Goal: Navigation & Orientation: Find specific page/section

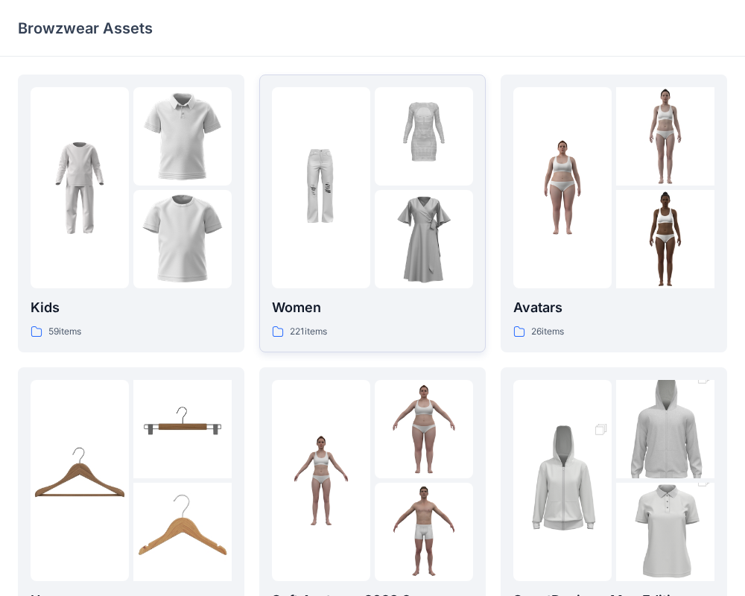
click at [414, 151] on img at bounding box center [424, 136] width 98 height 98
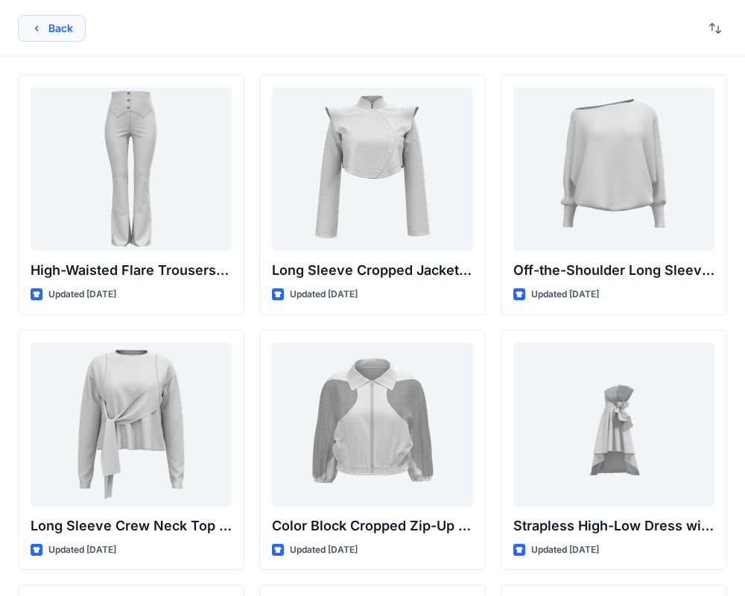
click at [36, 27] on icon "button" at bounding box center [36, 27] width 3 height 5
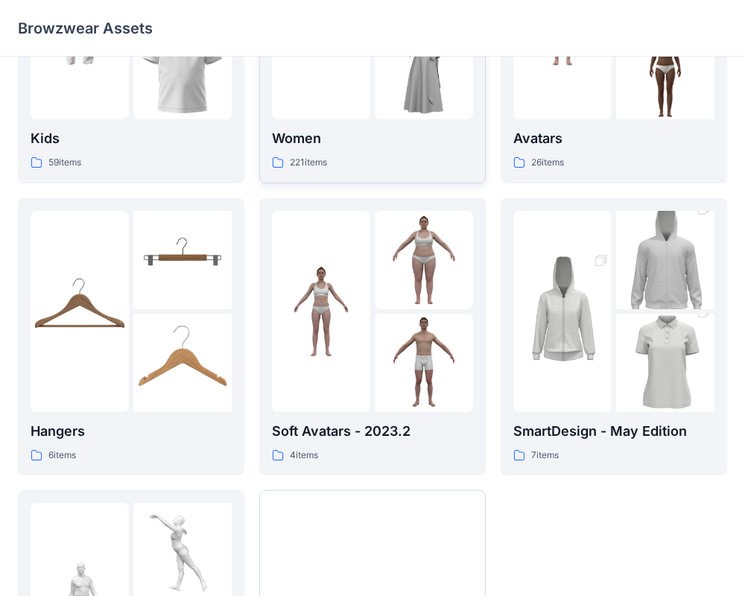
scroll to position [201, 0]
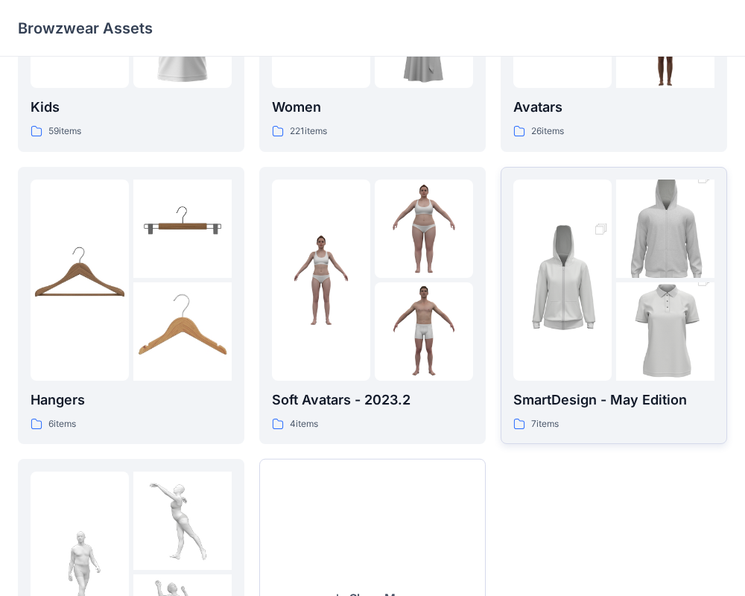
click at [619, 420] on div "7 items" at bounding box center [614, 425] width 201 height 16
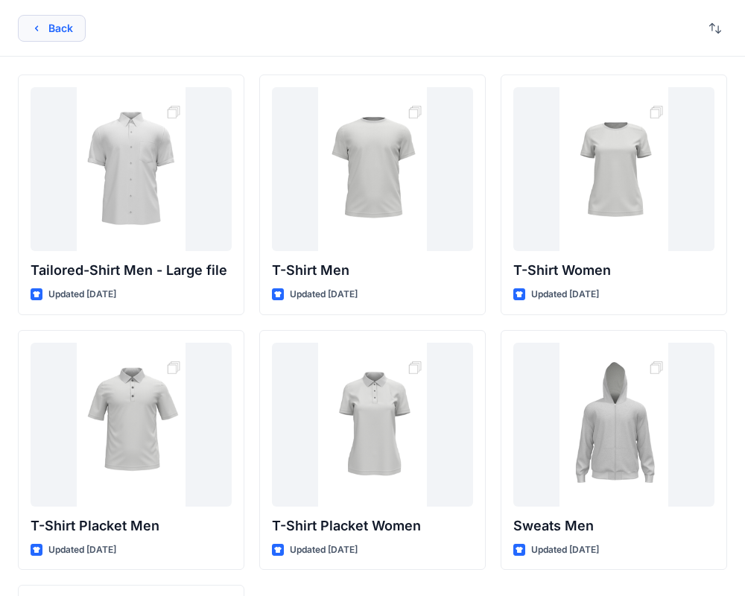
click at [52, 22] on button "Back" at bounding box center [52, 28] width 68 height 27
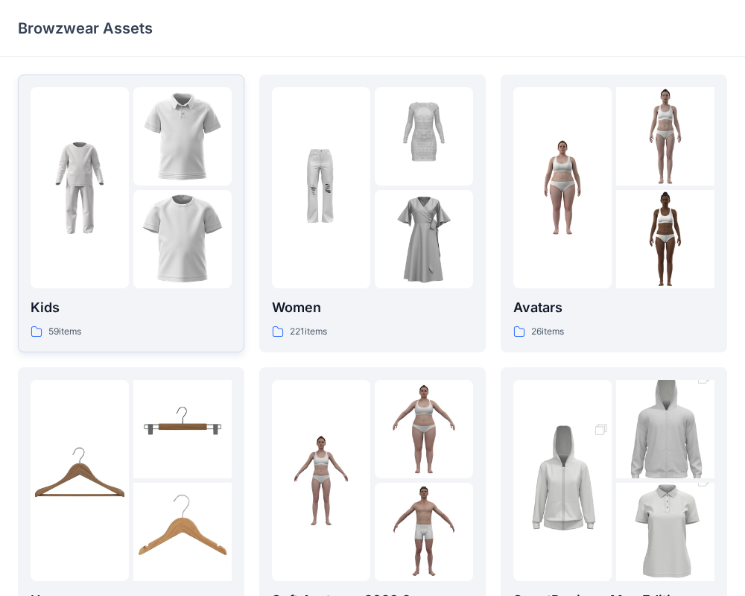
click at [70, 183] on img at bounding box center [80, 188] width 98 height 98
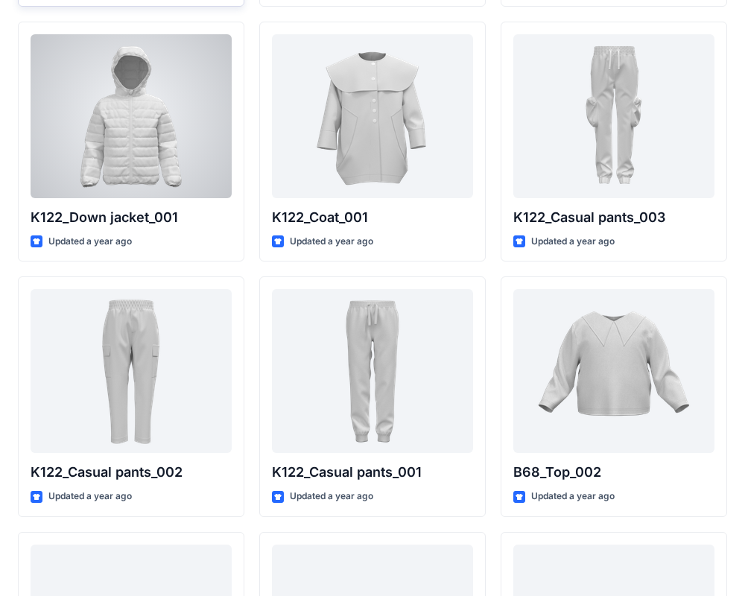
scroll to position [1335, 0]
